Goal: Task Accomplishment & Management: Manage account settings

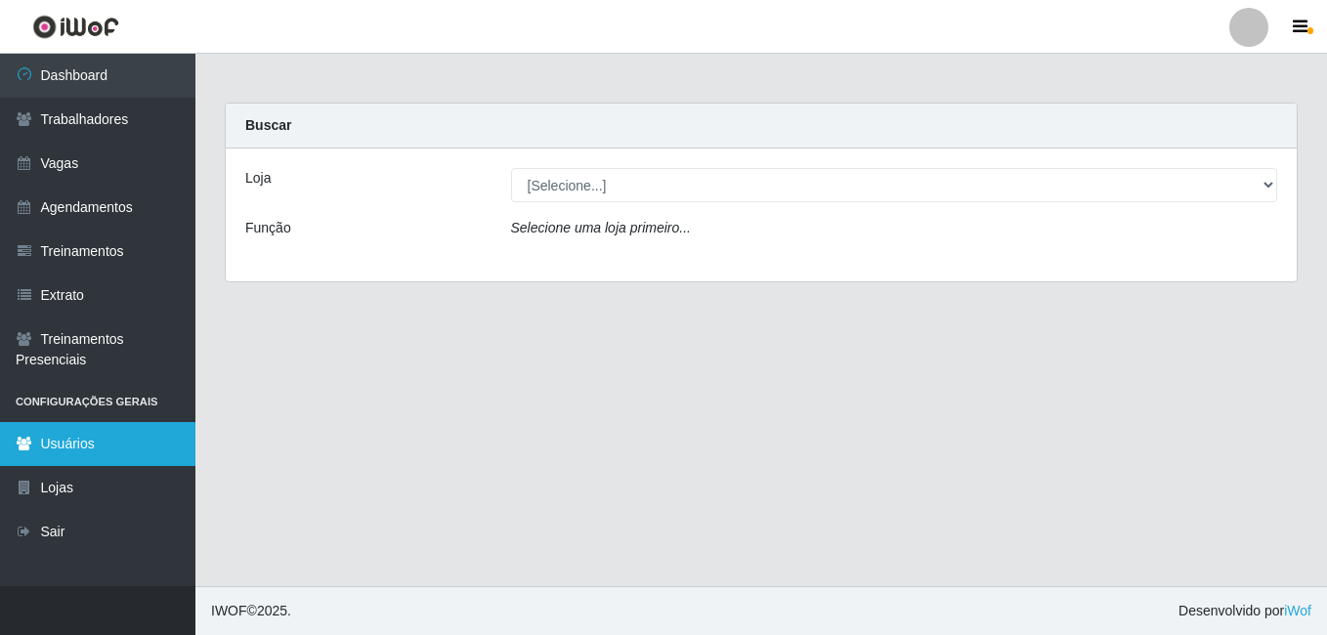
click at [119, 451] on link "Usuários" at bounding box center [97, 444] width 195 height 44
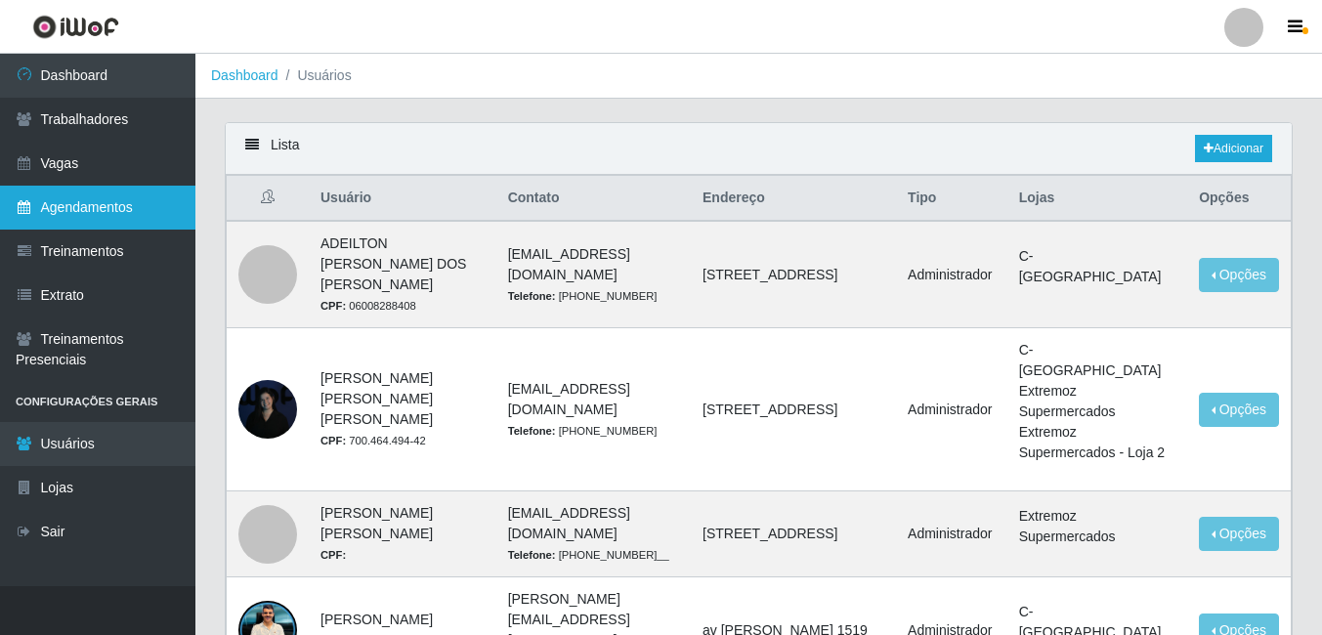
click at [137, 216] on link "Agendamentos" at bounding box center [97, 208] width 195 height 44
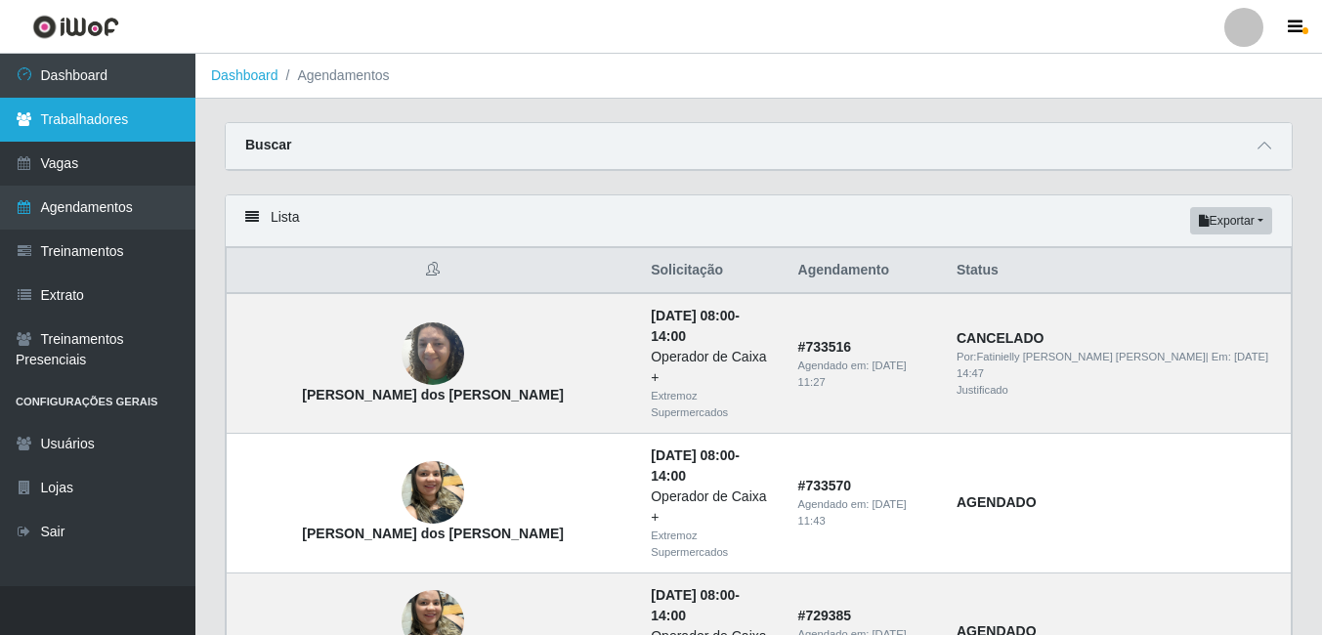
click at [131, 113] on link "Trabalhadores" at bounding box center [97, 120] width 195 height 44
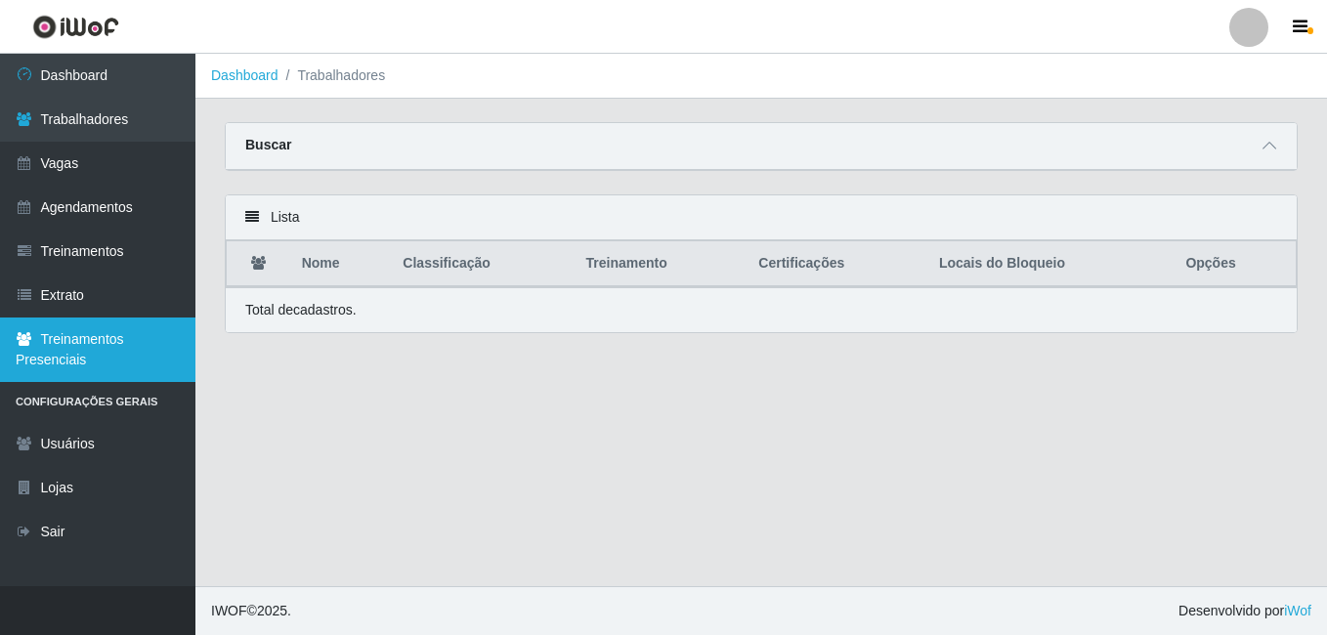
click at [125, 334] on link "Treinamentos Presenciais" at bounding box center [97, 350] width 195 height 64
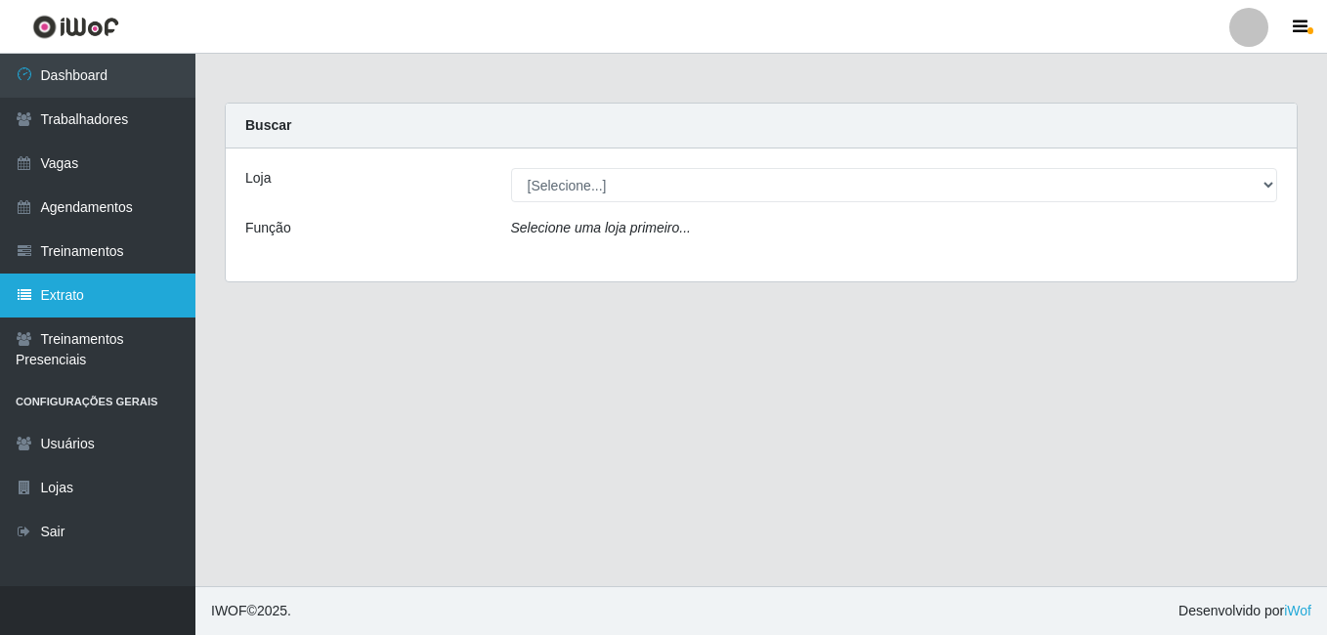
click at [111, 298] on link "Extrato" at bounding box center [97, 296] width 195 height 44
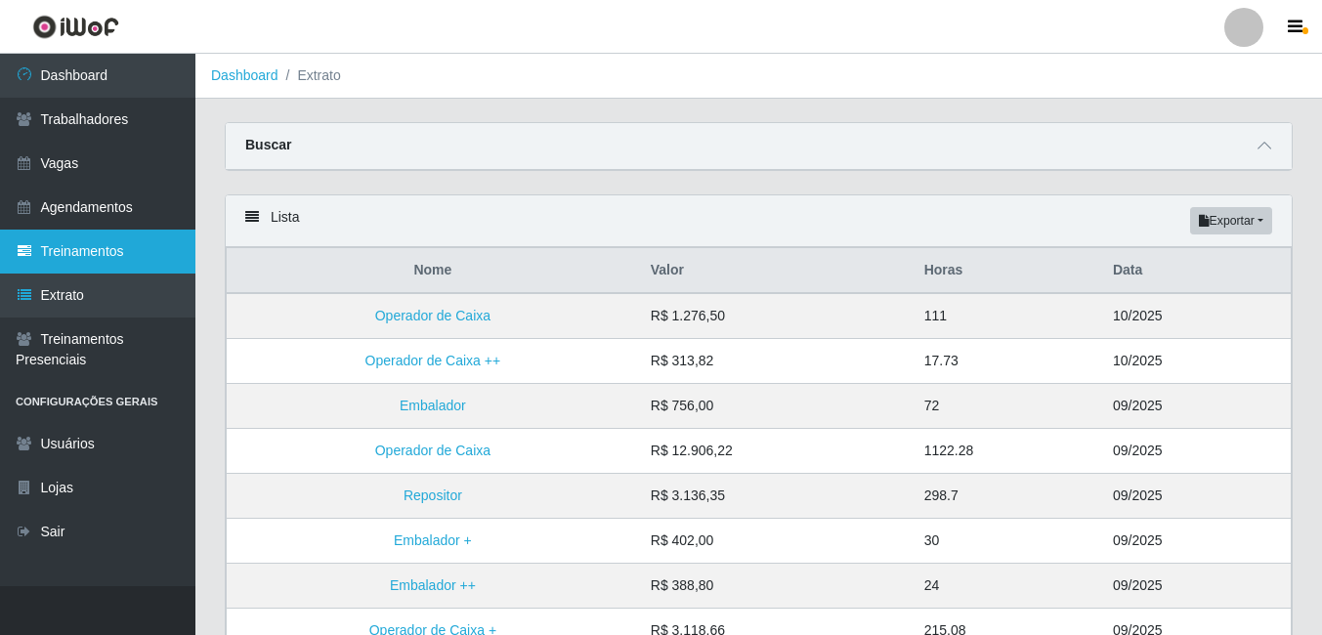
click at [103, 234] on link "Treinamentos" at bounding box center [97, 252] width 195 height 44
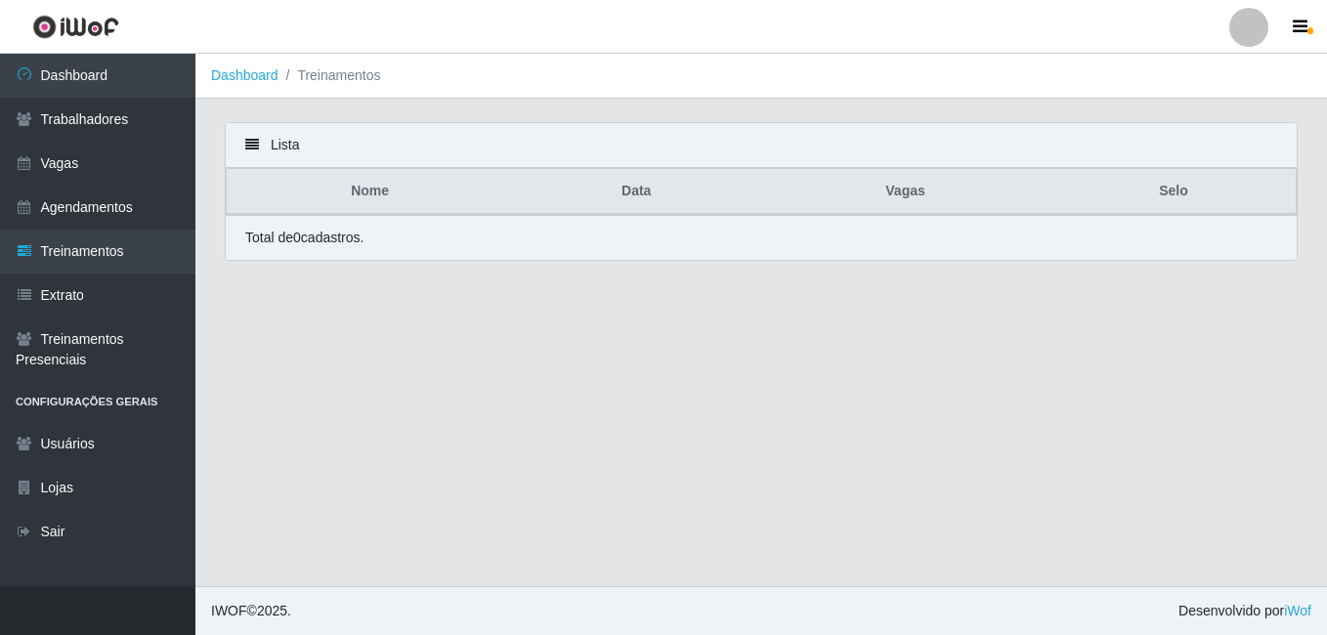
click at [319, 74] on li "Treinamentos" at bounding box center [329, 75] width 103 height 21
click at [68, 191] on link "Agendamentos" at bounding box center [97, 208] width 195 height 44
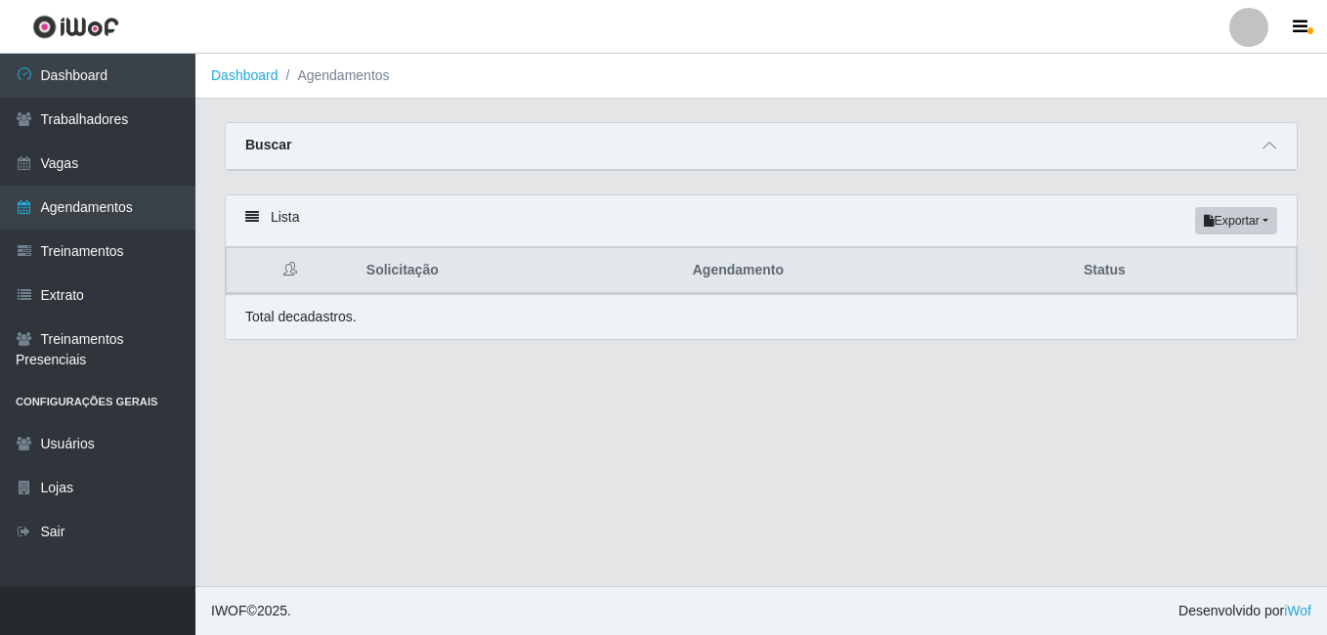
click at [344, 80] on li "Agendamentos" at bounding box center [333, 75] width 111 height 21
click at [122, 171] on link "Vagas" at bounding box center [97, 164] width 195 height 44
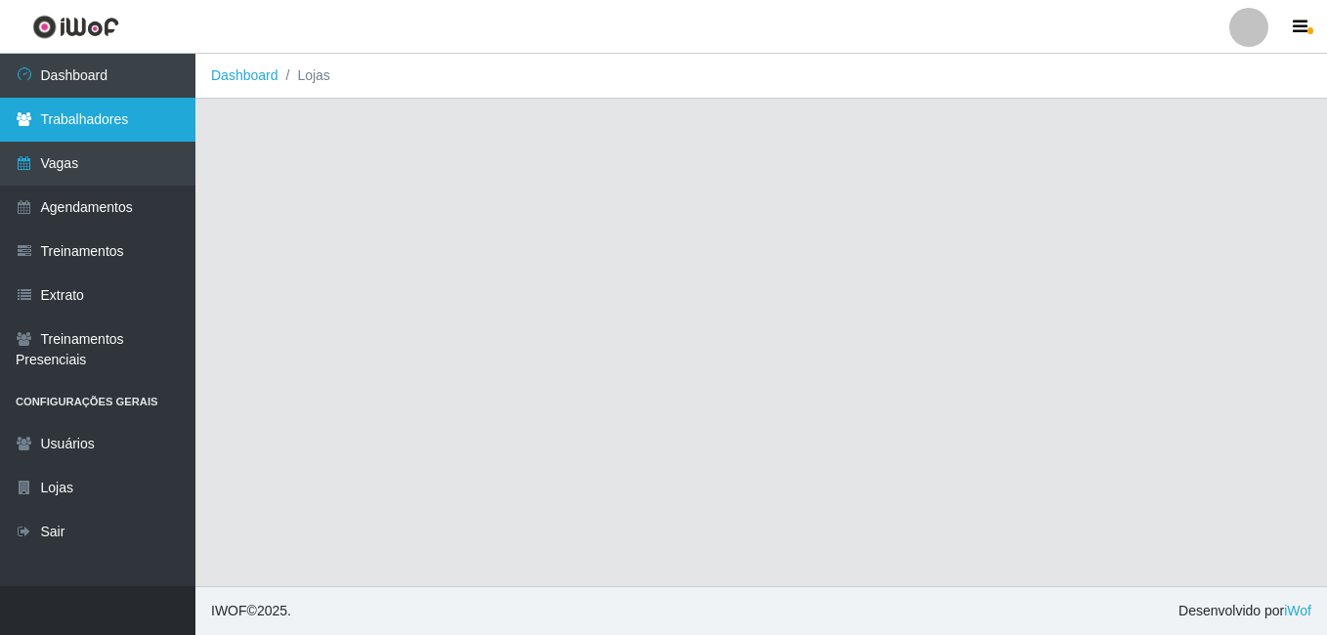
click at [127, 117] on link "Trabalhadores" at bounding box center [97, 120] width 195 height 44
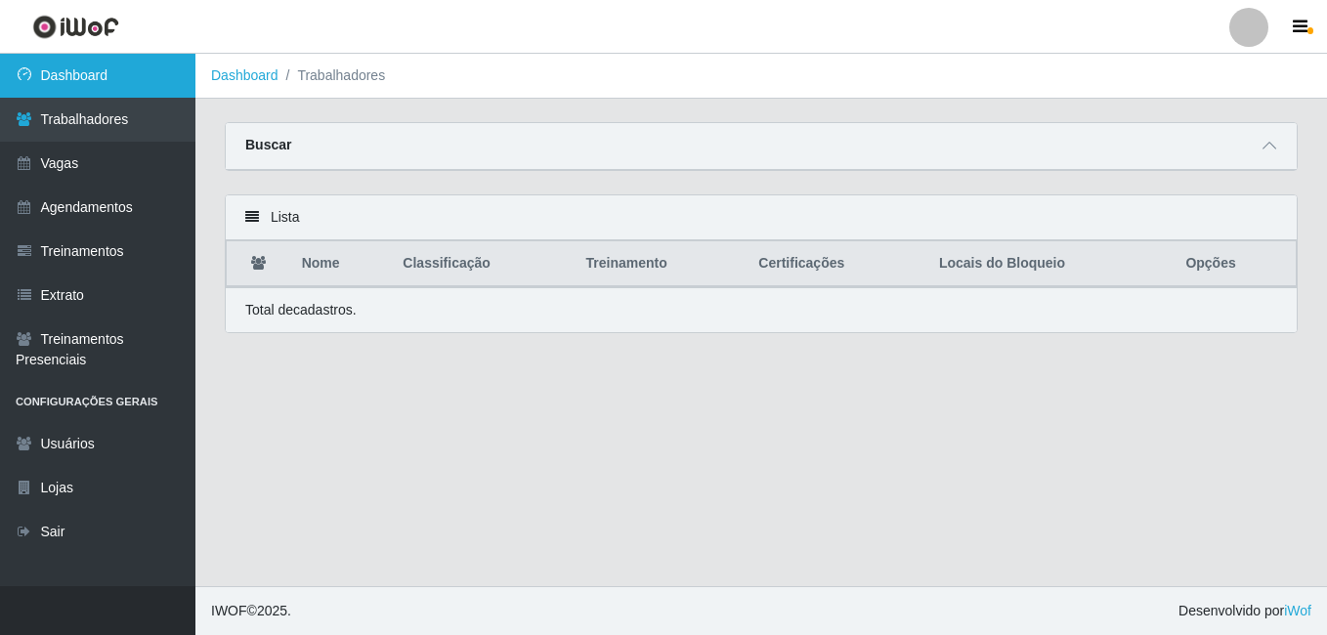
click at [85, 75] on link "Dashboard" at bounding box center [97, 76] width 195 height 44
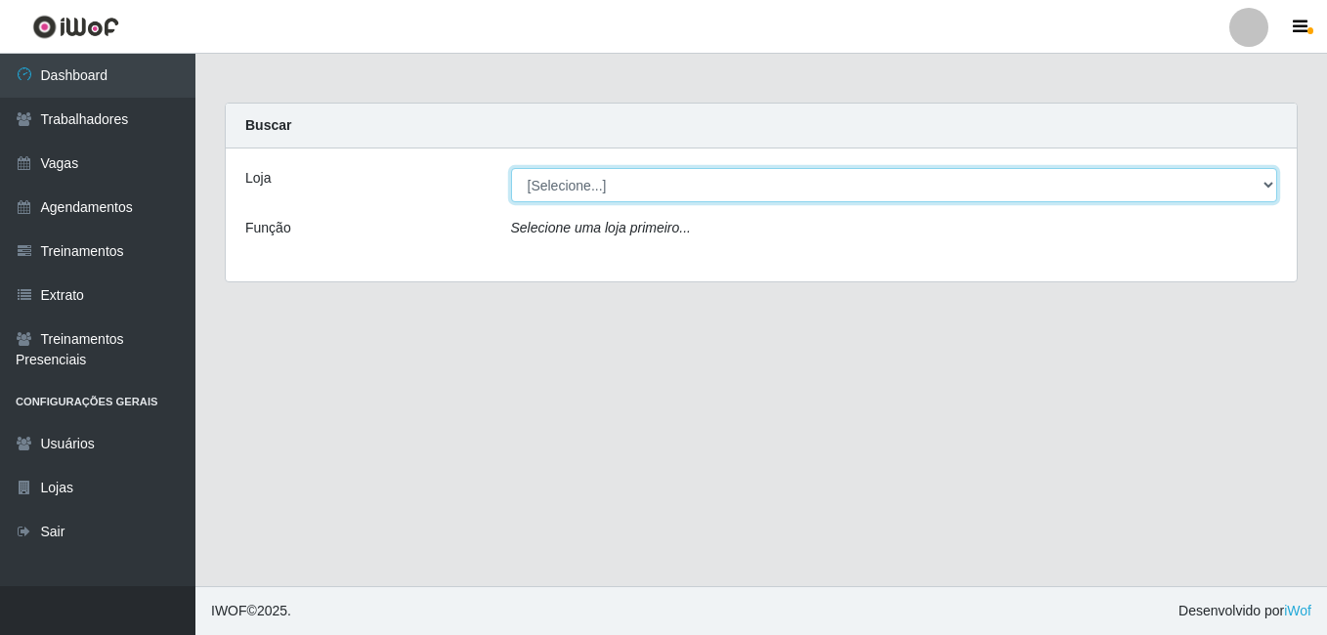
click at [951, 192] on select "[Selecione...] Extremoz Supermercados" at bounding box center [894, 185] width 767 height 34
select select "519"
click at [511, 168] on select "[Selecione...] Extremoz Supermercados" at bounding box center [894, 185] width 767 height 34
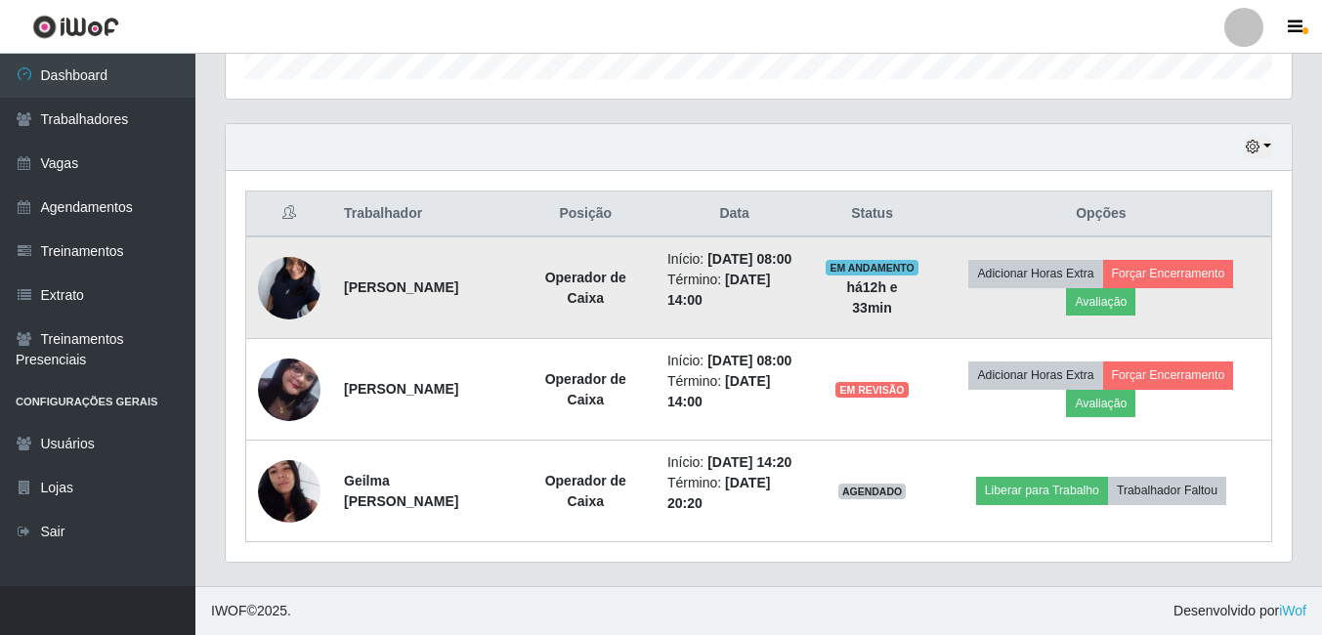
scroll to position [681, 0]
click at [1185, 260] on button "Forçar Encerramento" at bounding box center [1168, 273] width 131 height 27
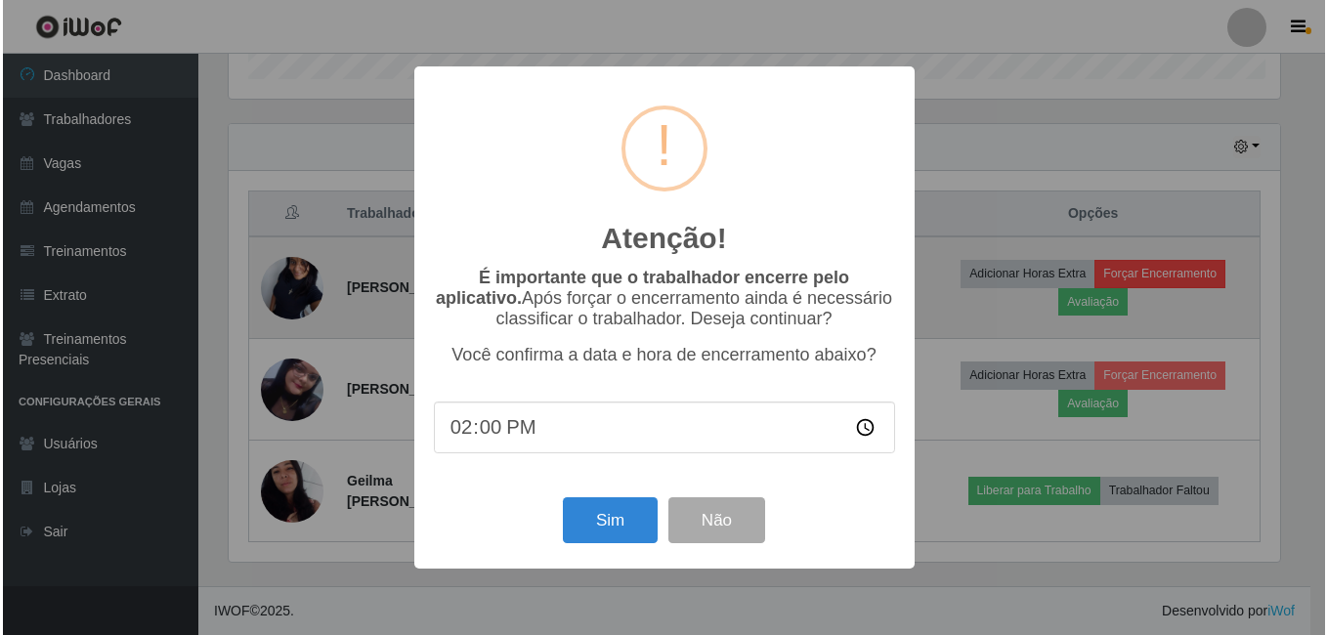
scroll to position [405, 1056]
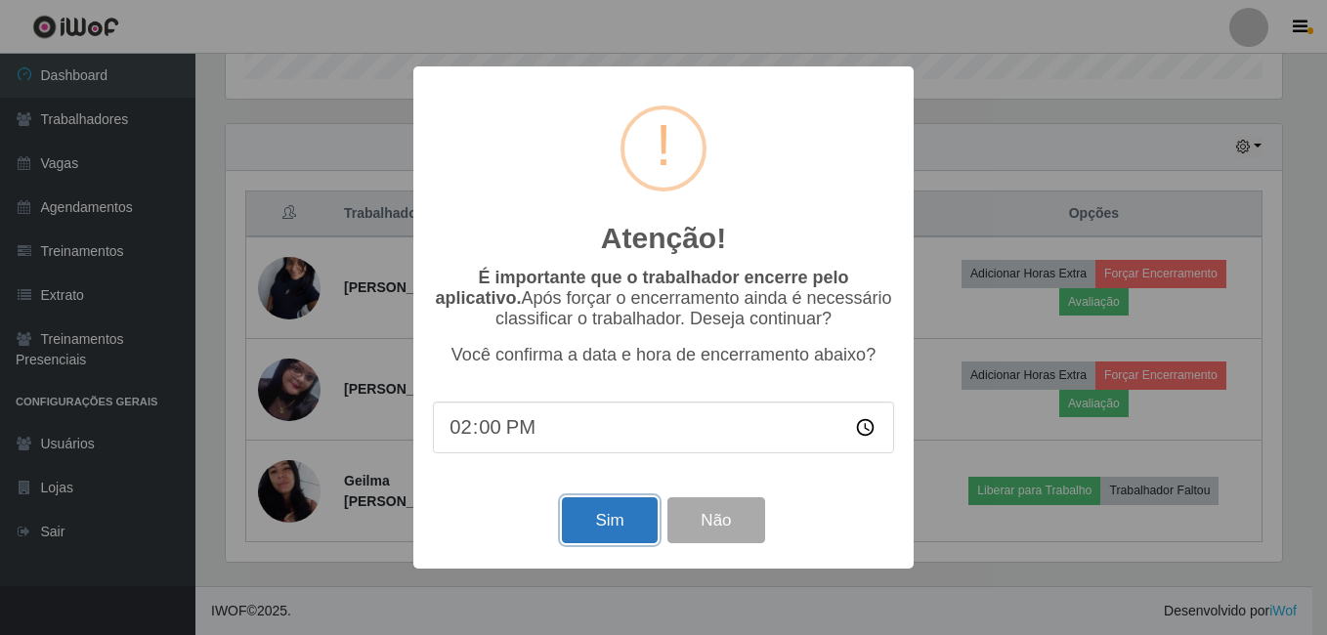
click at [582, 530] on button "Sim" at bounding box center [609, 520] width 95 height 46
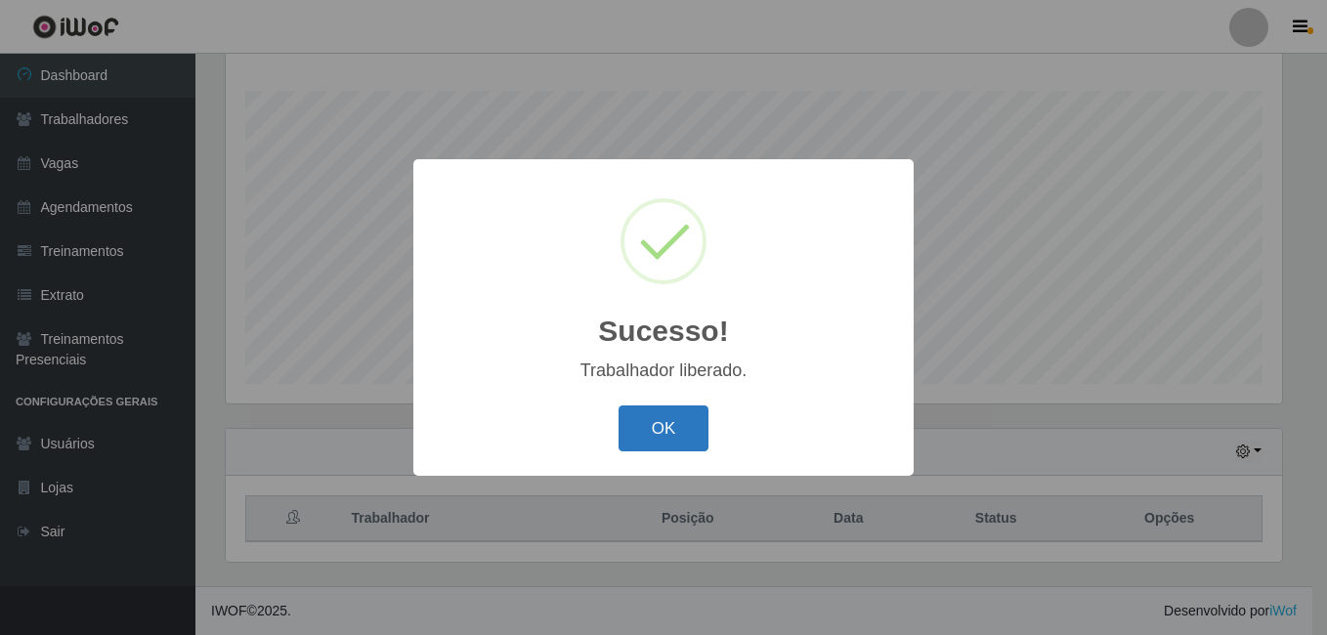
click at [687, 412] on button "OK" at bounding box center [663, 428] width 91 height 46
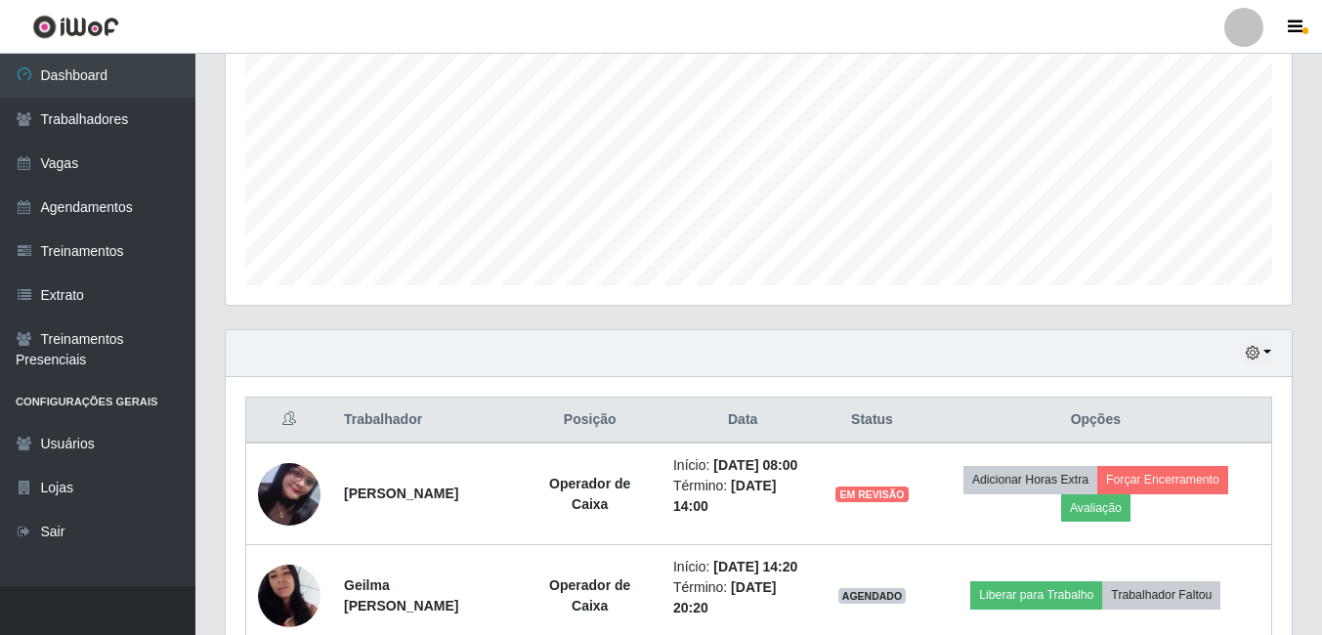
scroll to position [518, 0]
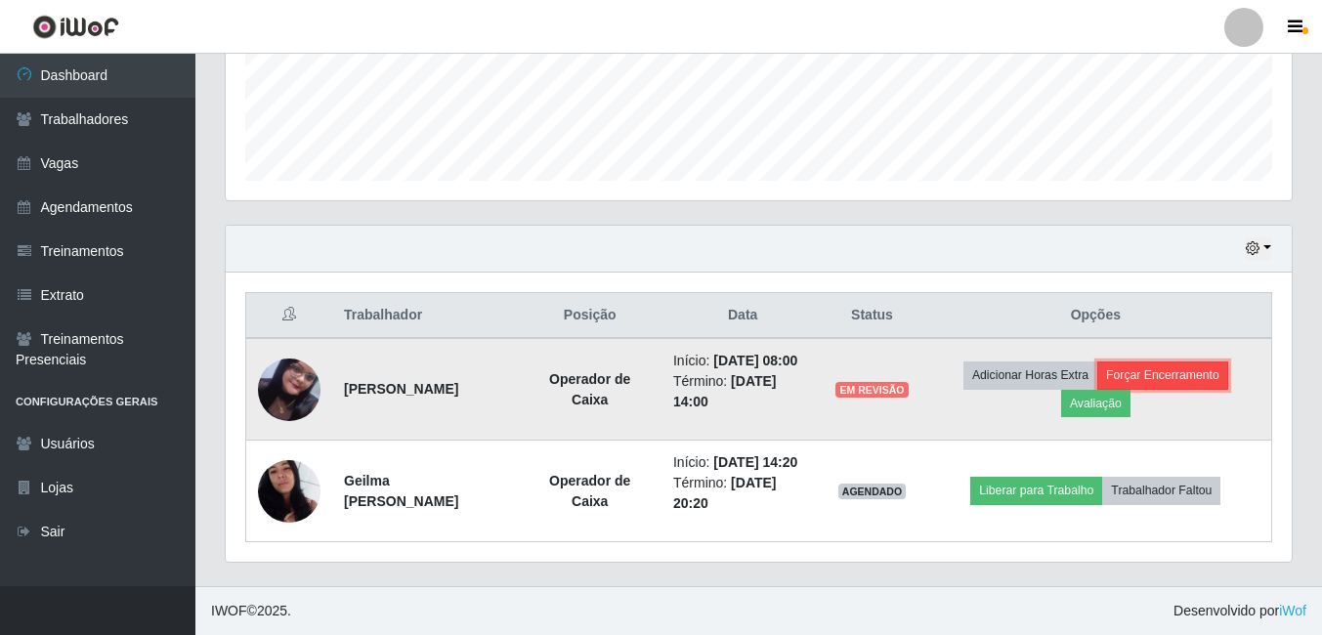
click at [1180, 379] on button "Forçar Encerramento" at bounding box center [1162, 374] width 131 height 27
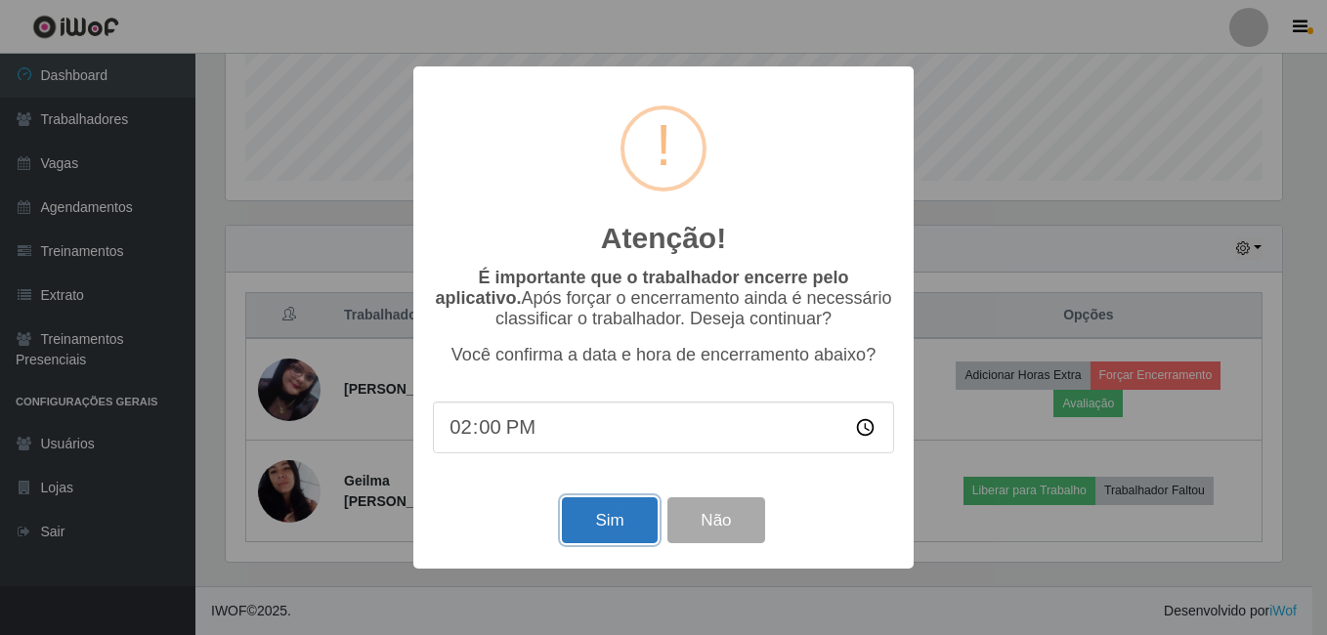
click at [580, 534] on button "Sim" at bounding box center [609, 520] width 95 height 46
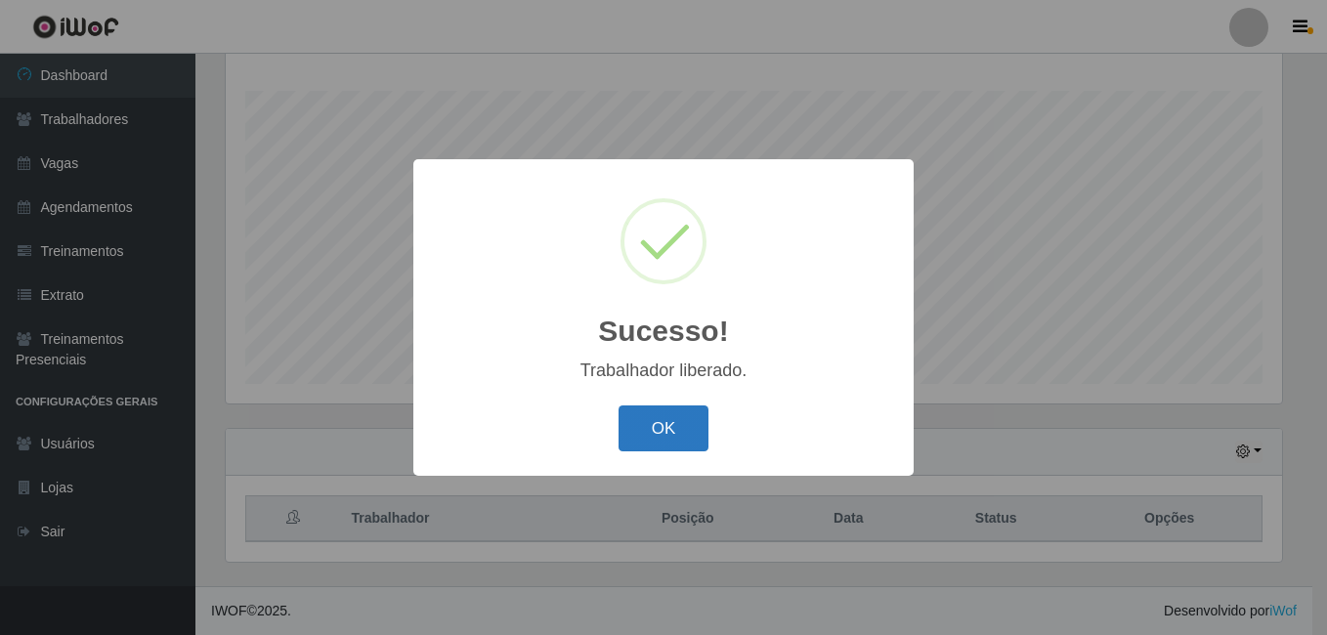
click at [618, 422] on button "OK" at bounding box center [663, 428] width 91 height 46
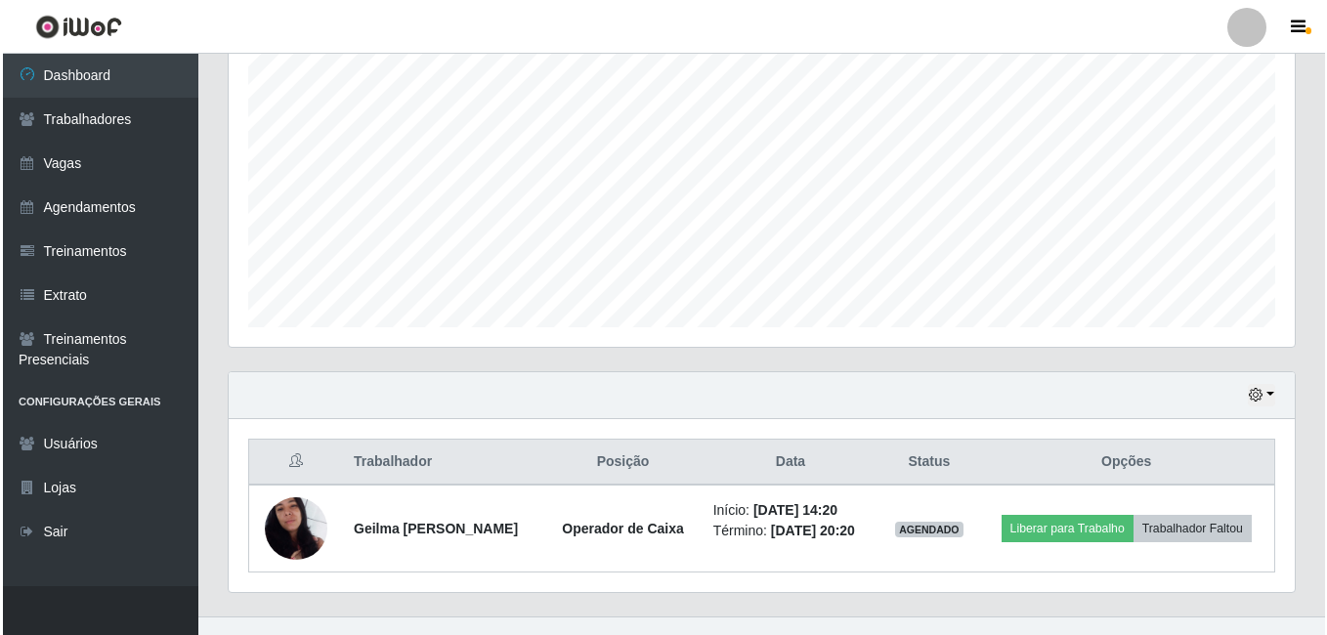
scroll to position [402, 0]
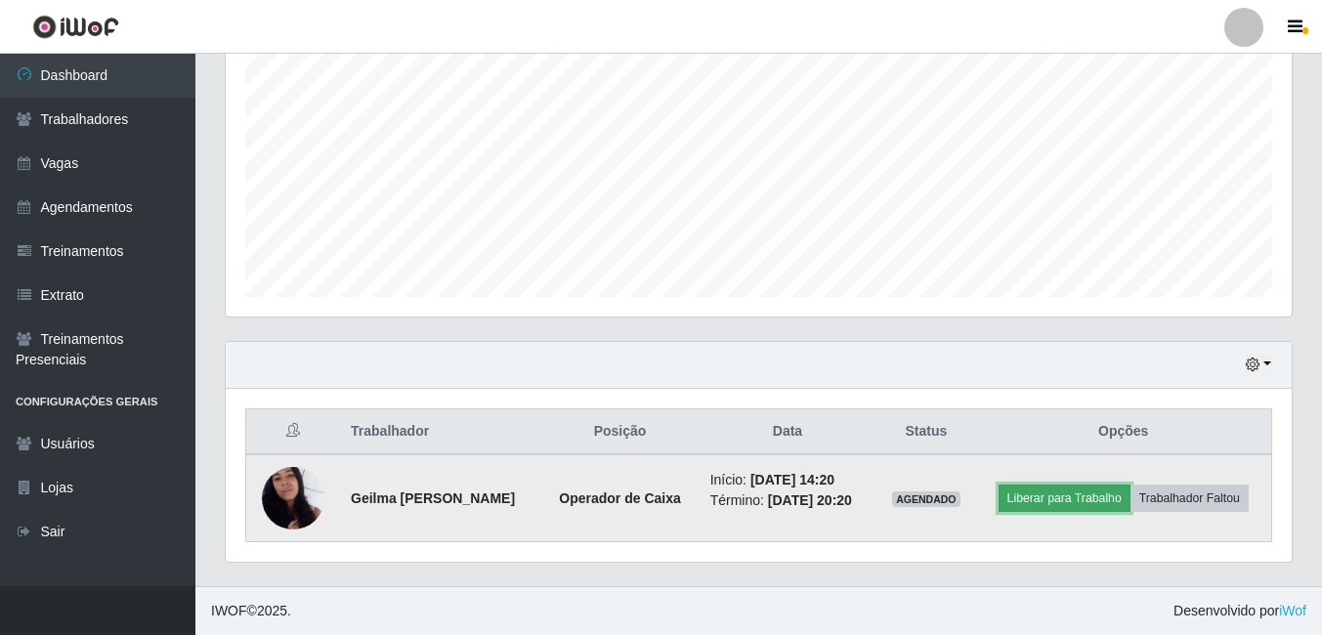
click at [1084, 502] on button "Liberar para Trabalho" at bounding box center [1065, 498] width 132 height 27
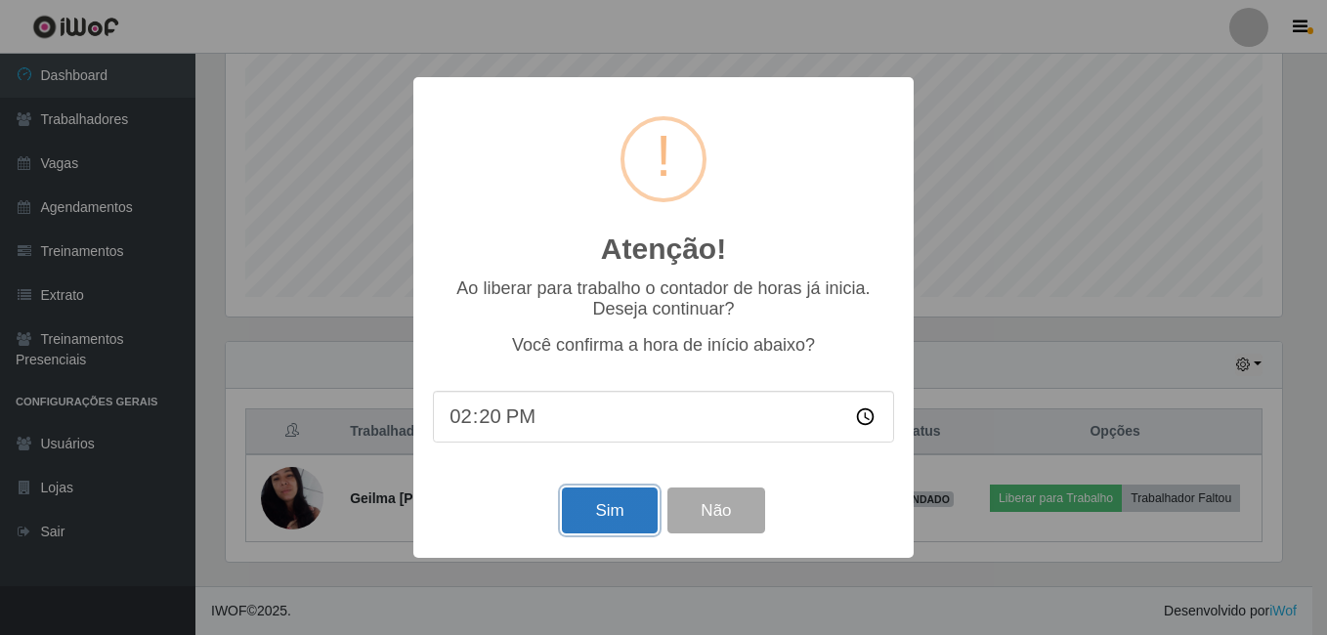
click at [630, 522] on button "Sim" at bounding box center [609, 511] width 95 height 46
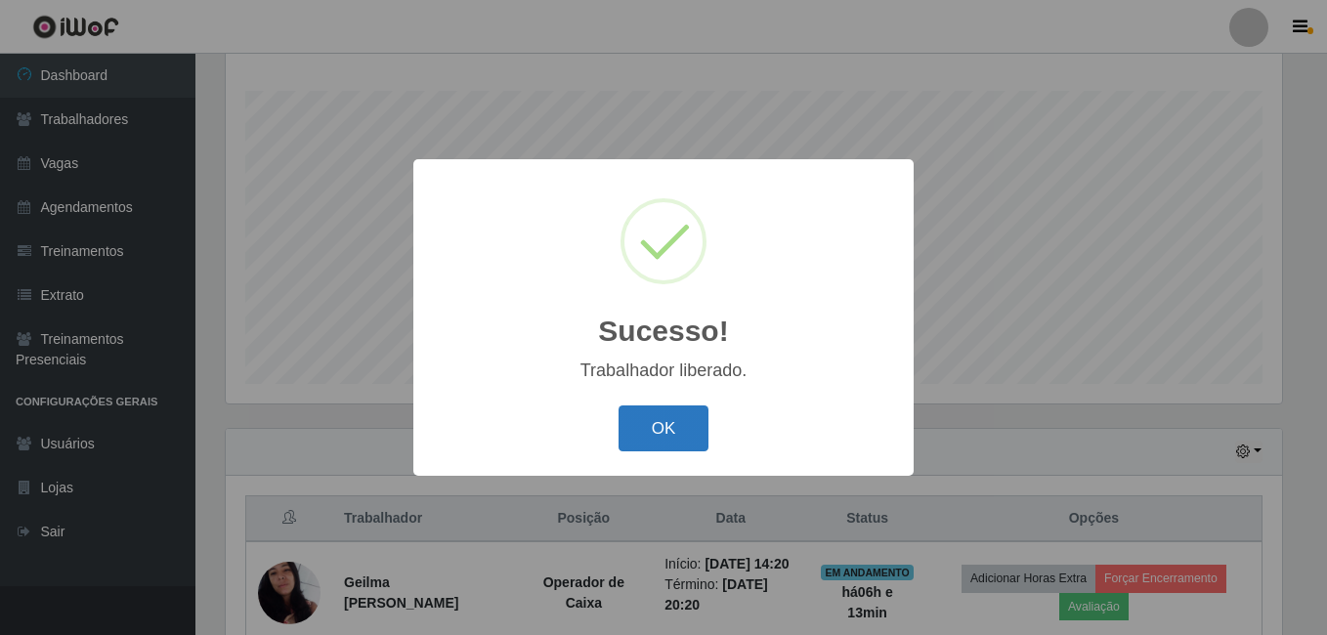
click at [682, 451] on button "OK" at bounding box center [663, 428] width 91 height 46
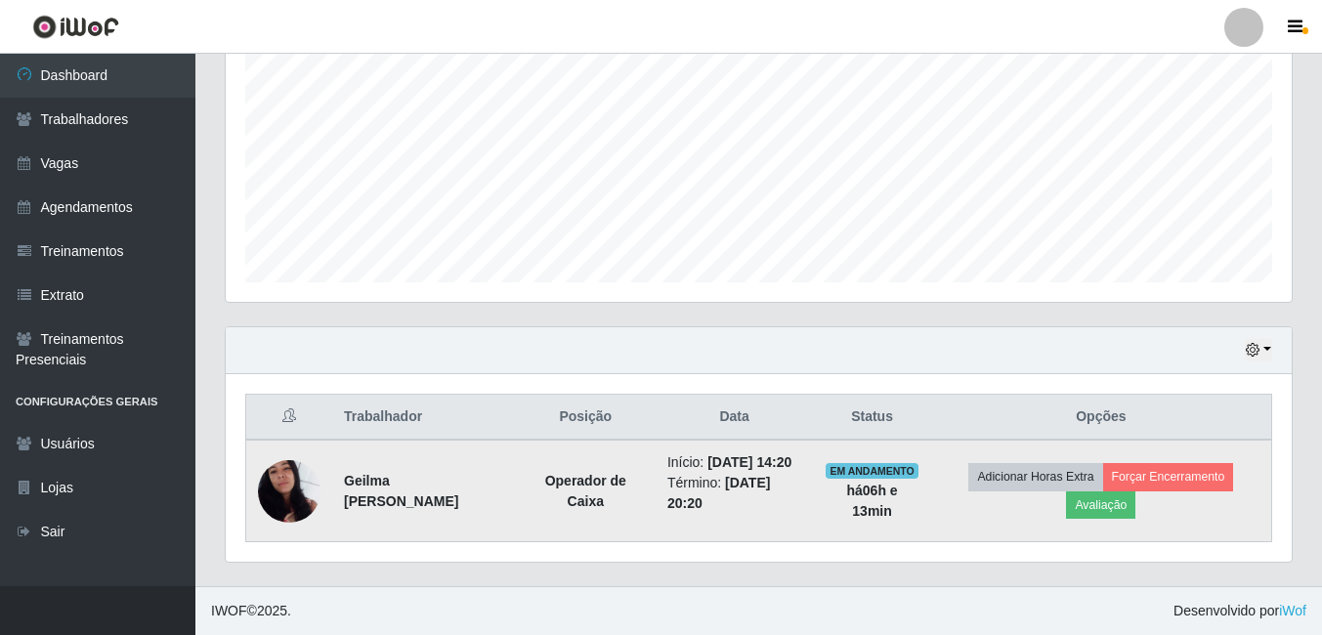
click at [301, 491] on img at bounding box center [289, 491] width 63 height 111
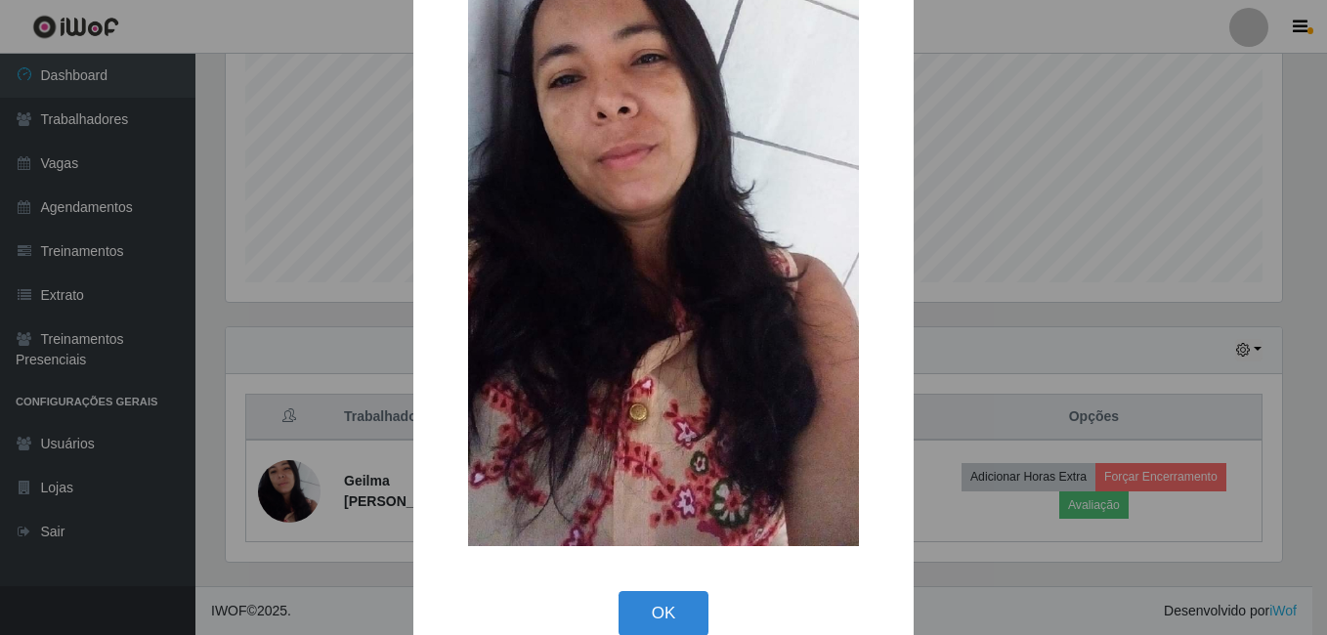
click at [1112, 320] on div "× OK Cancel" at bounding box center [663, 317] width 1327 height 635
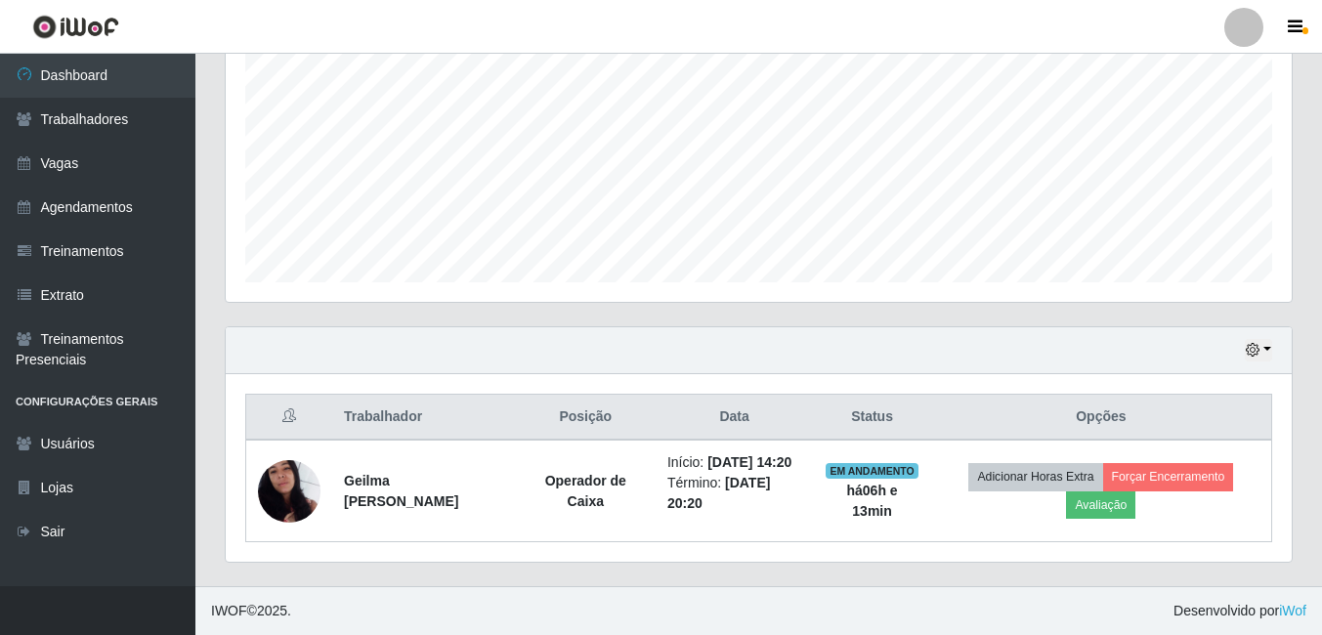
click at [1117, 423] on th "Opções" at bounding box center [1101, 418] width 341 height 46
click at [1269, 347] on button "button" at bounding box center [1258, 350] width 27 height 22
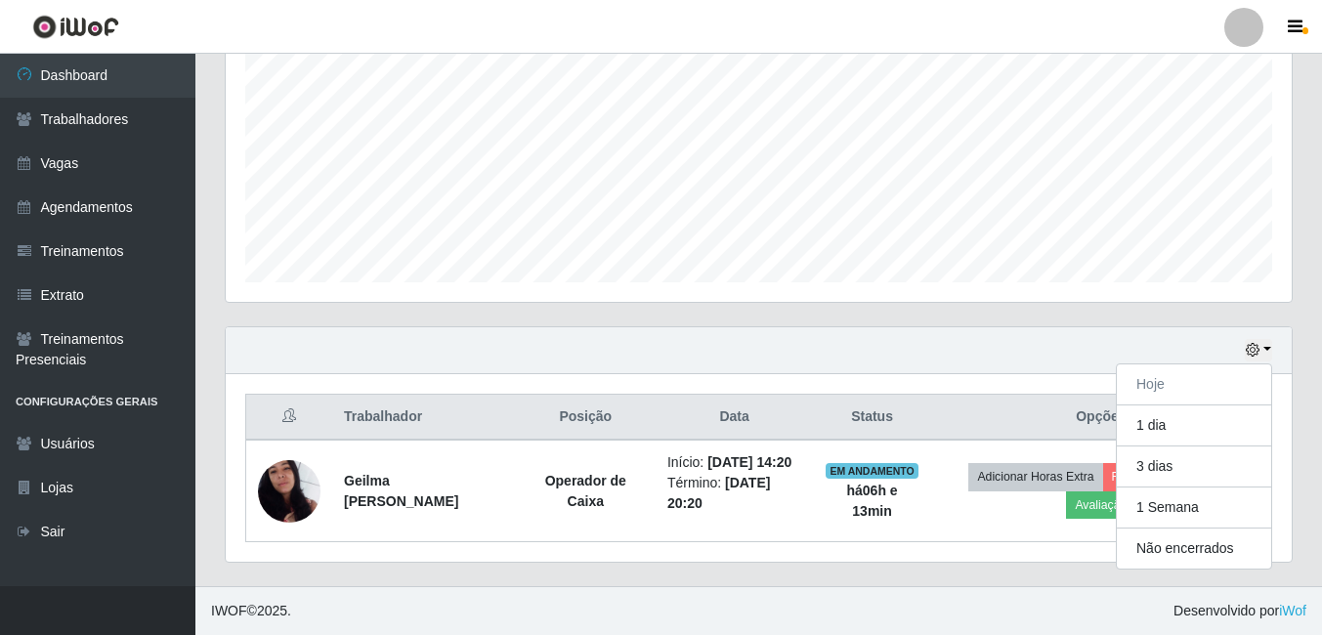
click at [912, 566] on div "Hoje 1 dia 3 dias 1 Semana Não encerrados Trabalhador Posição Data Status Opçõe…" at bounding box center [758, 456] width 1097 height 260
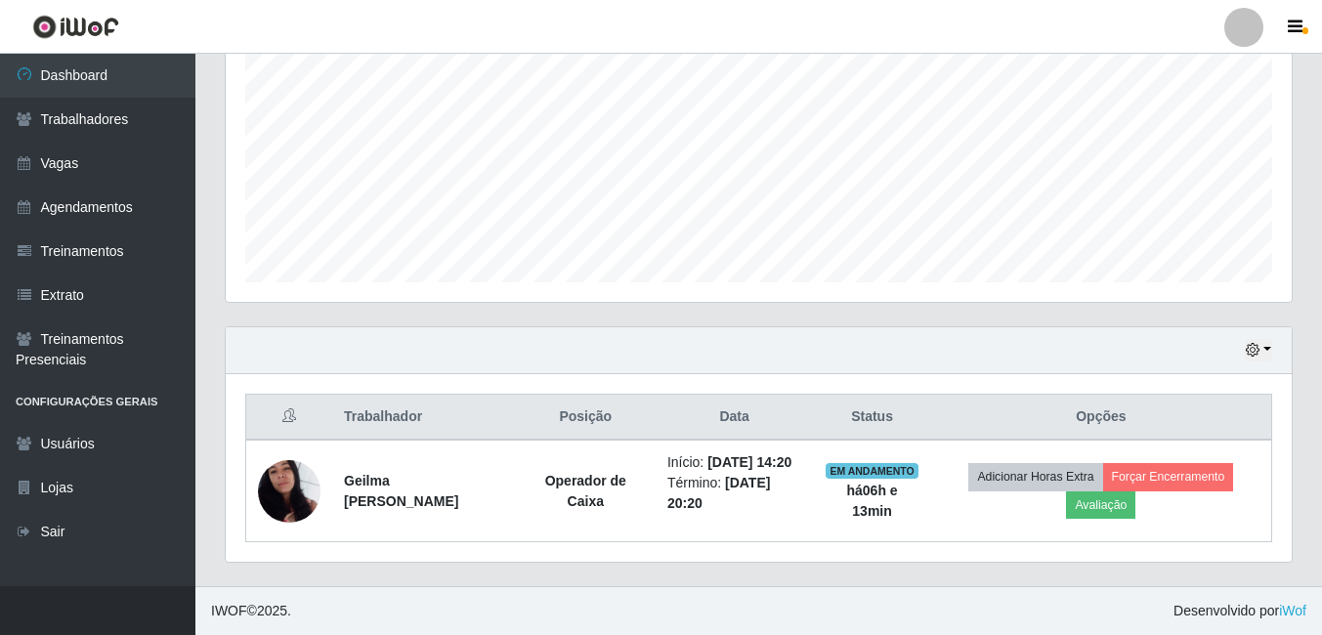
click at [289, 415] on icon at bounding box center [289, 415] width 14 height 14
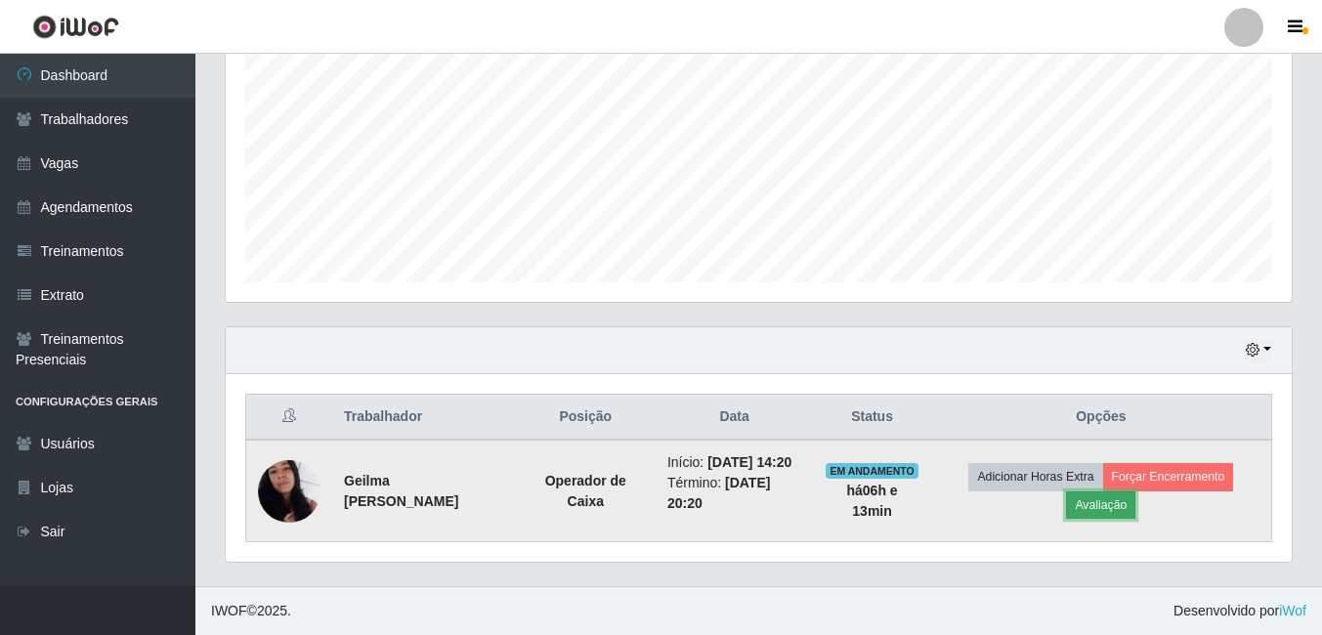
click at [1102, 508] on button "Avaliação" at bounding box center [1100, 504] width 69 height 27
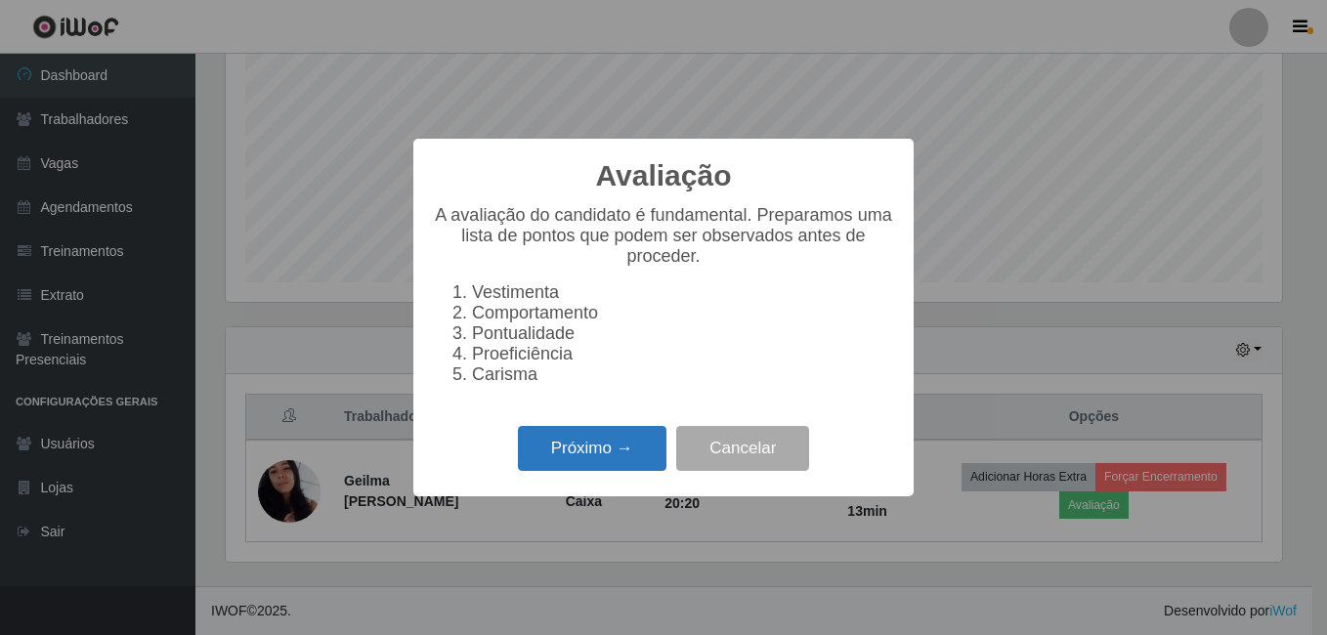
click at [533, 456] on button "Próximo →" at bounding box center [592, 449] width 149 height 46
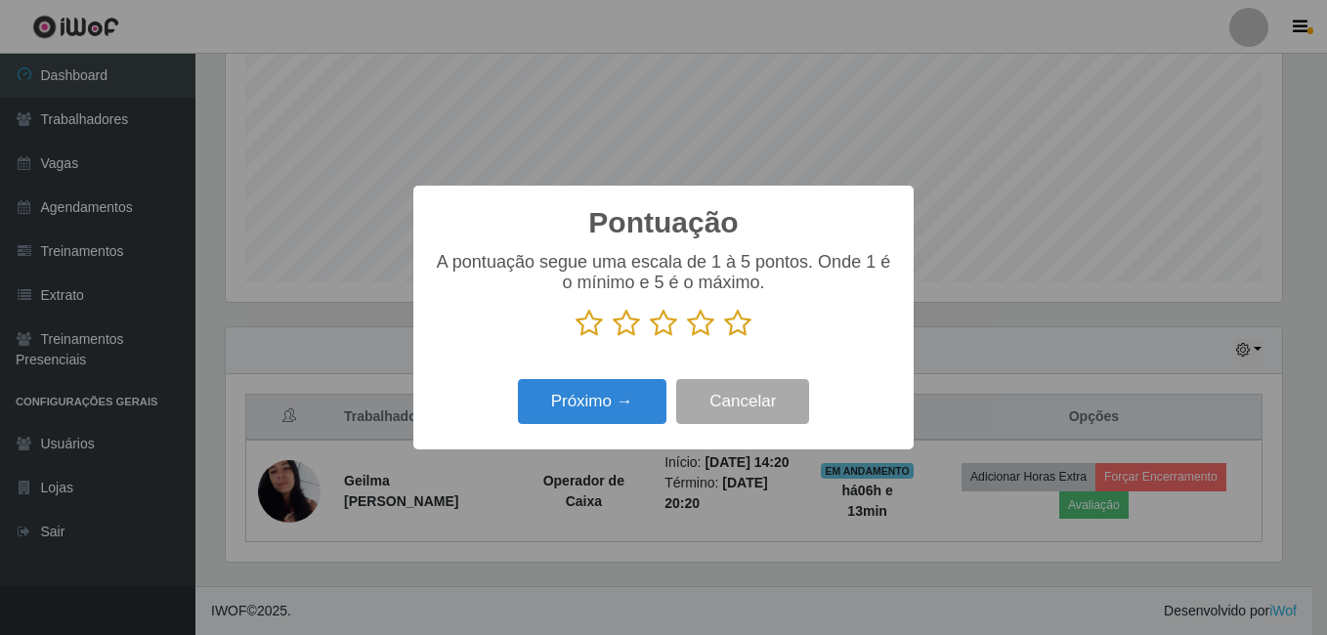
click at [731, 323] on icon at bounding box center [737, 323] width 27 height 29
click at [724, 338] on input "radio" at bounding box center [724, 338] width 0 height 0
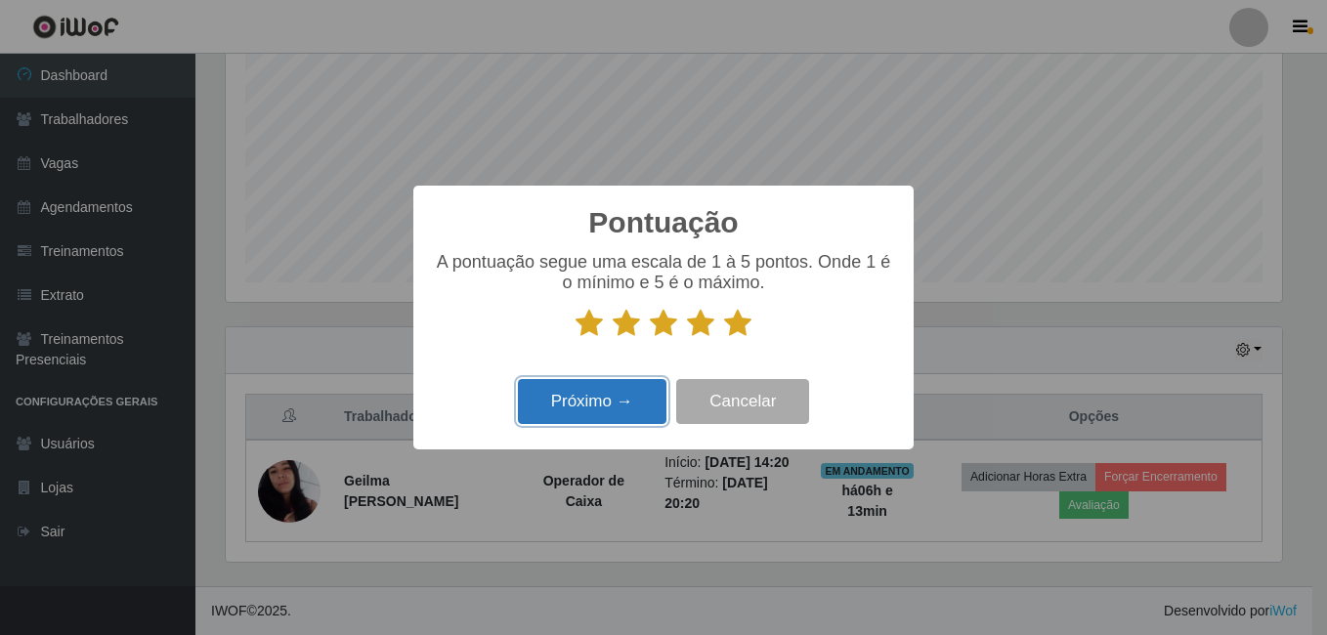
click at [642, 397] on button "Próximo →" at bounding box center [592, 402] width 149 height 46
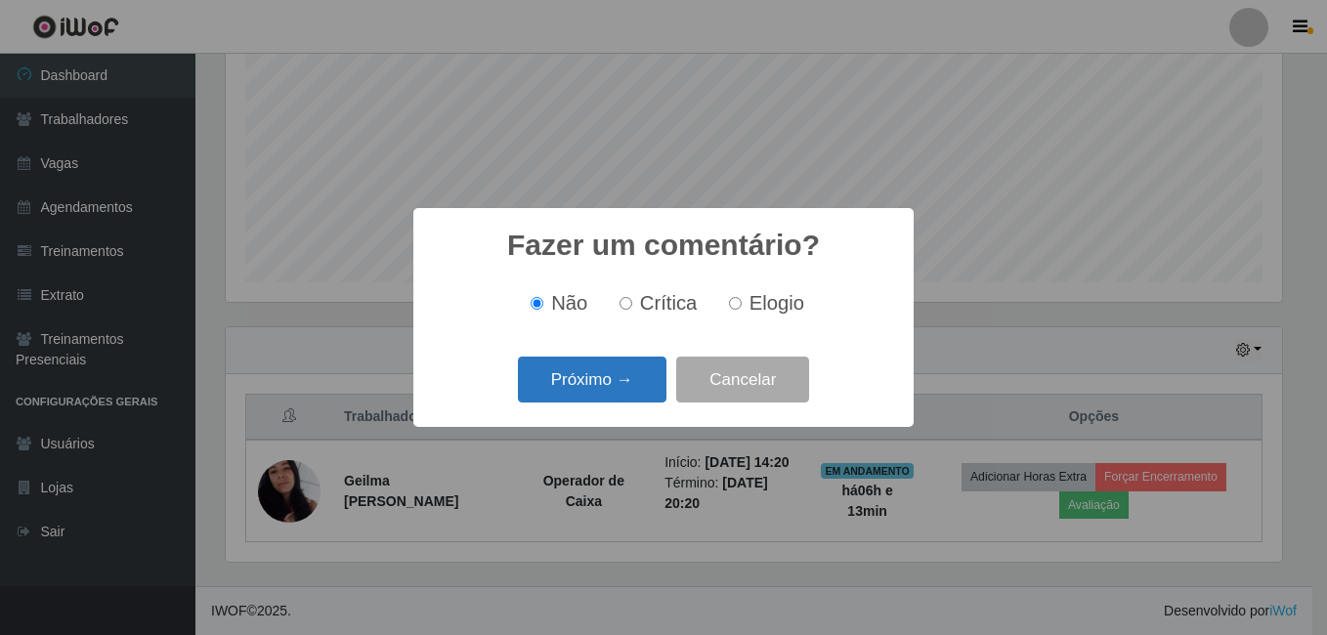
click at [641, 384] on button "Próximo →" at bounding box center [592, 380] width 149 height 46
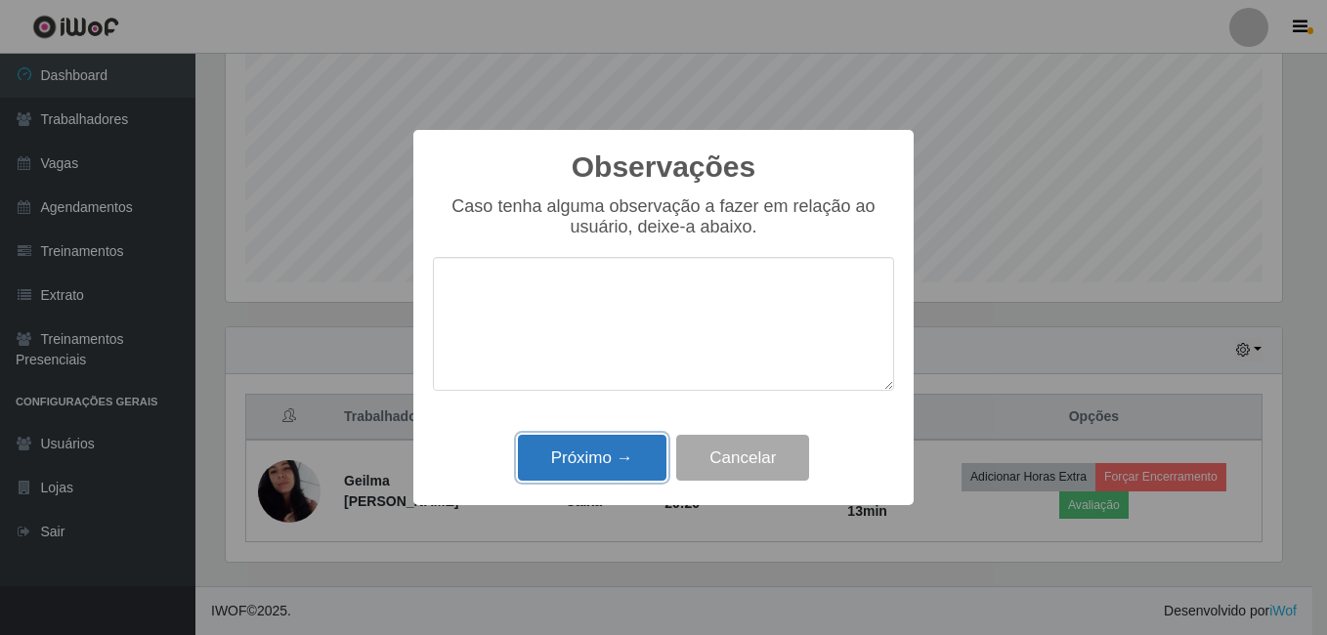
click at [616, 464] on button "Próximo →" at bounding box center [592, 458] width 149 height 46
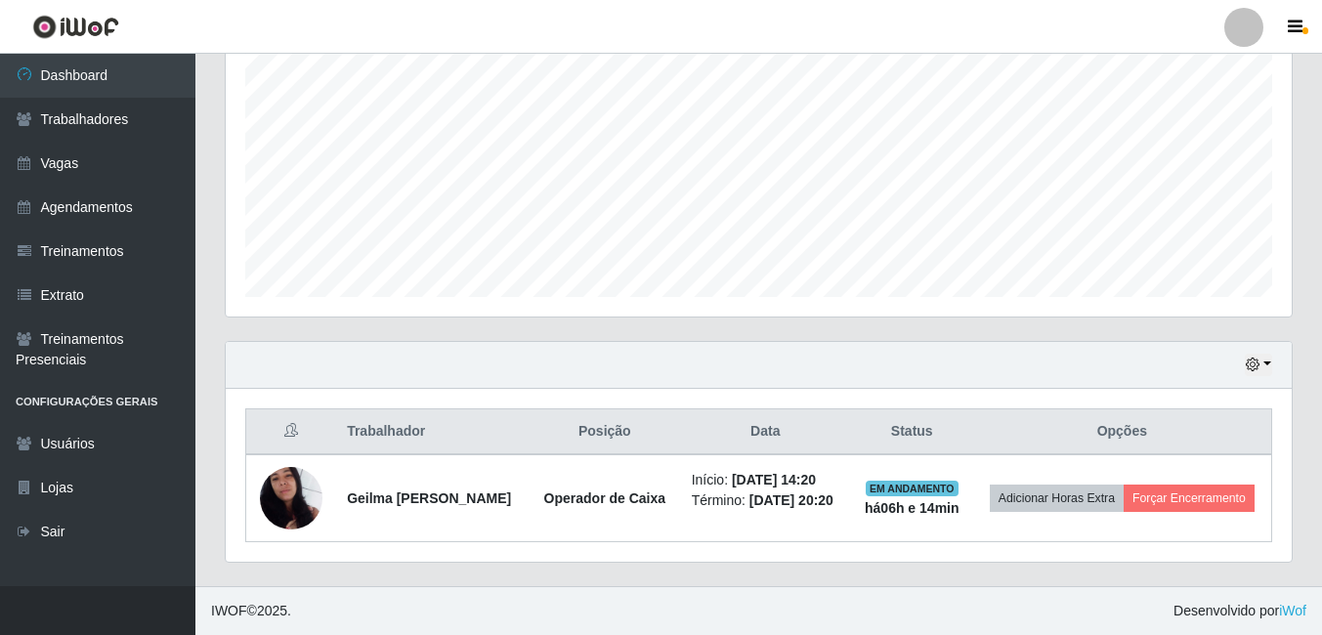
click at [282, 439] on th at bounding box center [291, 432] width 90 height 46
click at [292, 430] on icon at bounding box center [291, 430] width 14 height 14
click at [365, 436] on th "Trabalhador" at bounding box center [432, 432] width 194 height 46
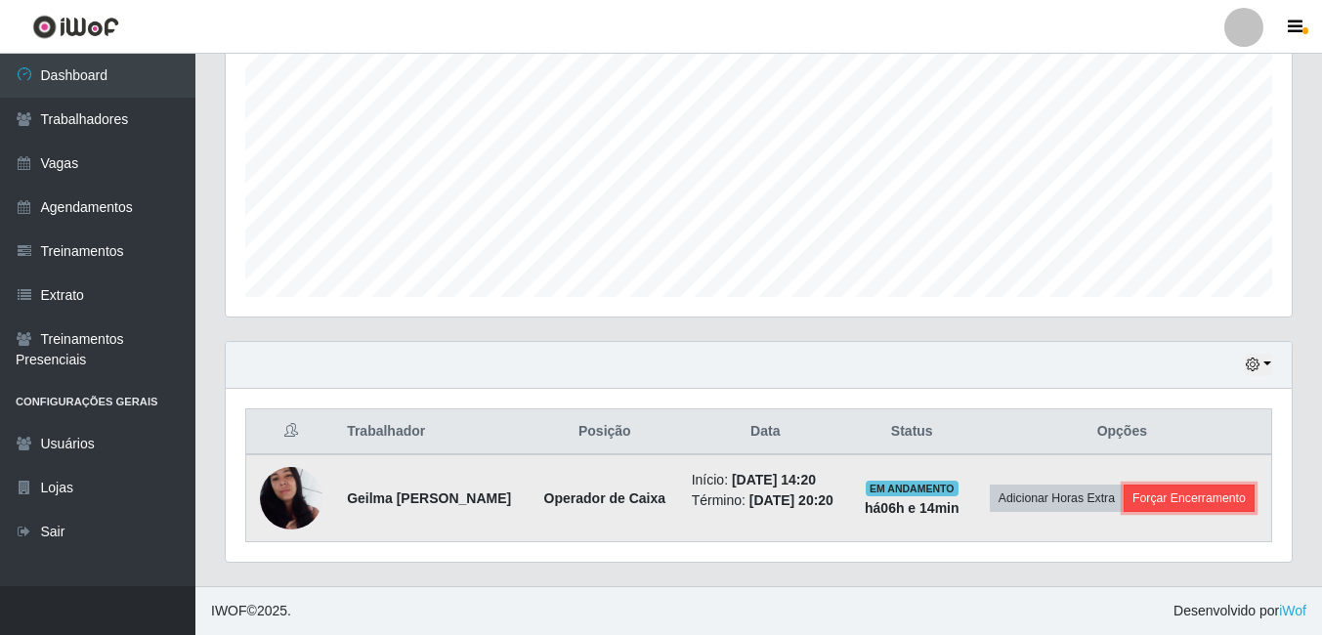
click at [1166, 497] on button "Forçar Encerramento" at bounding box center [1189, 498] width 131 height 27
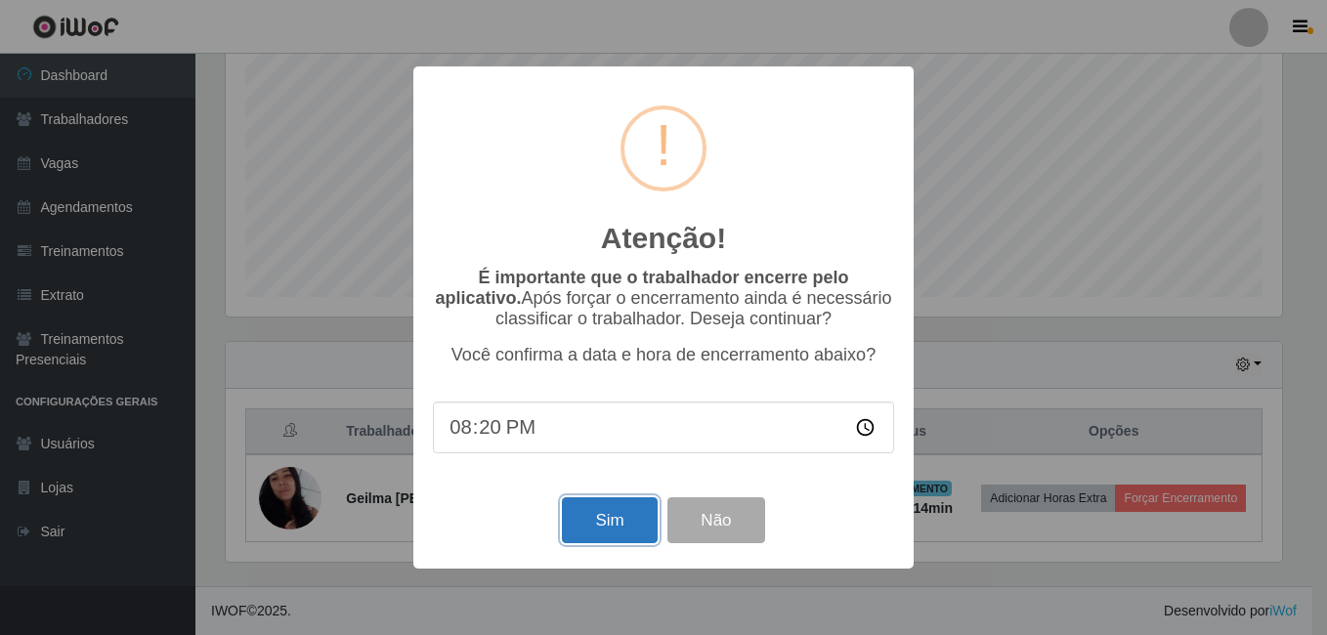
click at [603, 531] on button "Sim" at bounding box center [609, 520] width 95 height 46
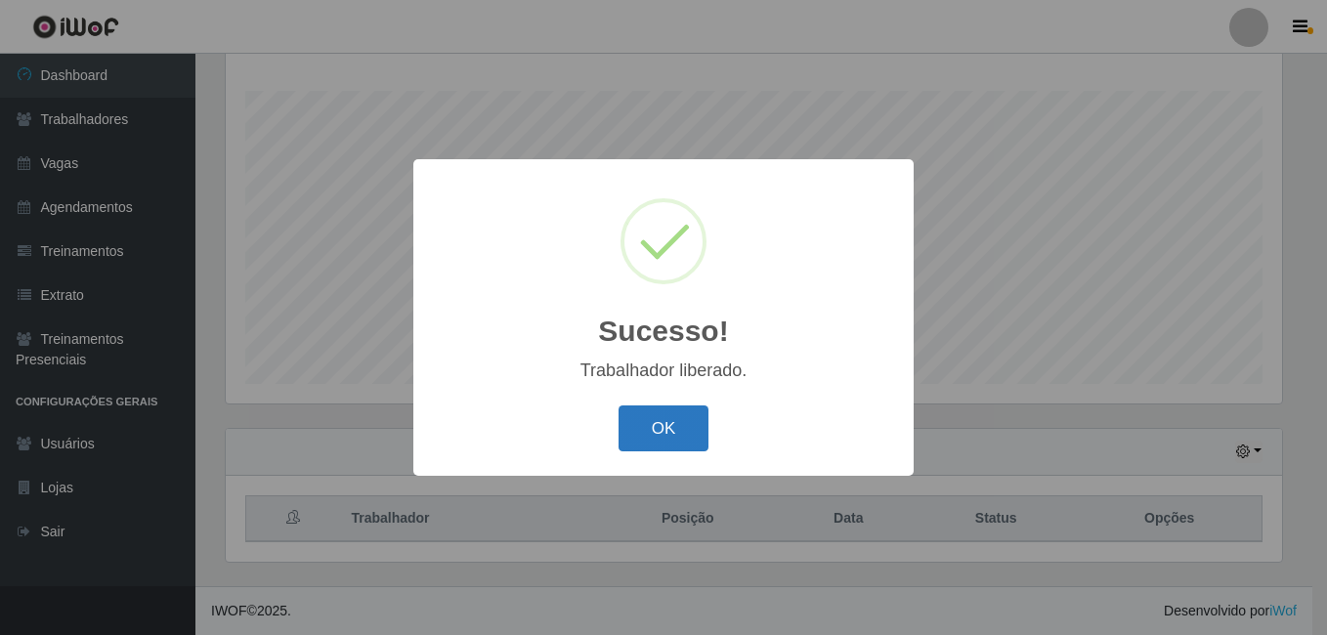
click at [703, 443] on button "OK" at bounding box center [663, 428] width 91 height 46
